Goal: Task Accomplishment & Management: Use online tool/utility

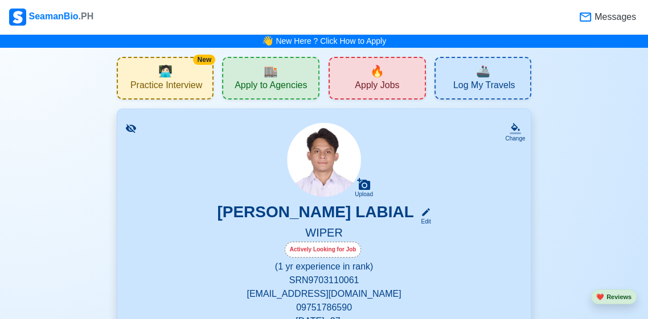
click at [625, 22] on span "Messages" at bounding box center [614, 17] width 44 height 14
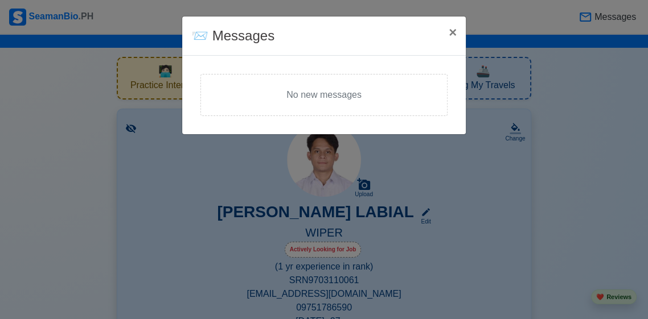
click at [622, 25] on div "📨 Messages × Close No new messages" at bounding box center [324, 159] width 648 height 319
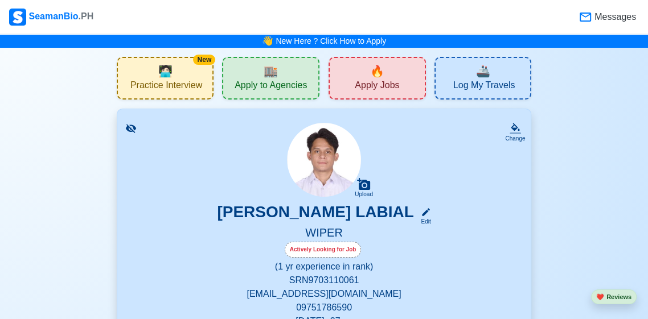
click at [462, 34] on div "👋 New Here ? Click How to Apply" at bounding box center [324, 41] width 648 height 14
click at [316, 74] on div "🏬 Apply to Agencies" at bounding box center [270, 78] width 97 height 43
click at [364, 69] on div "🔥 Apply Jobs" at bounding box center [376, 78] width 97 height 43
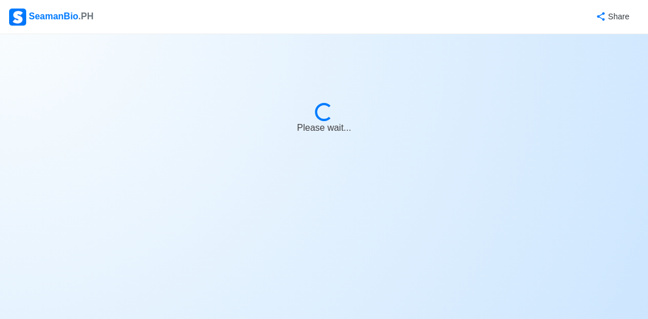
select select "Wiper"
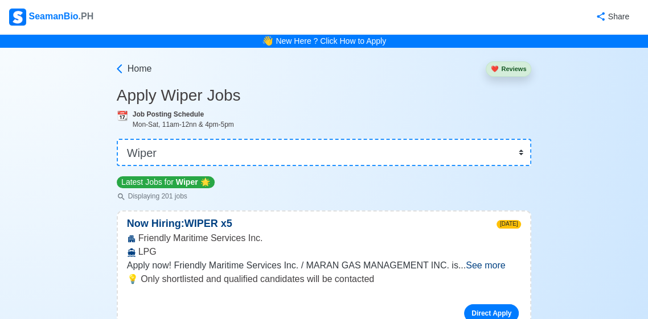
click at [84, 17] on span ".PH" at bounding box center [86, 16] width 15 height 10
